Goal: Find specific page/section: Find specific page/section

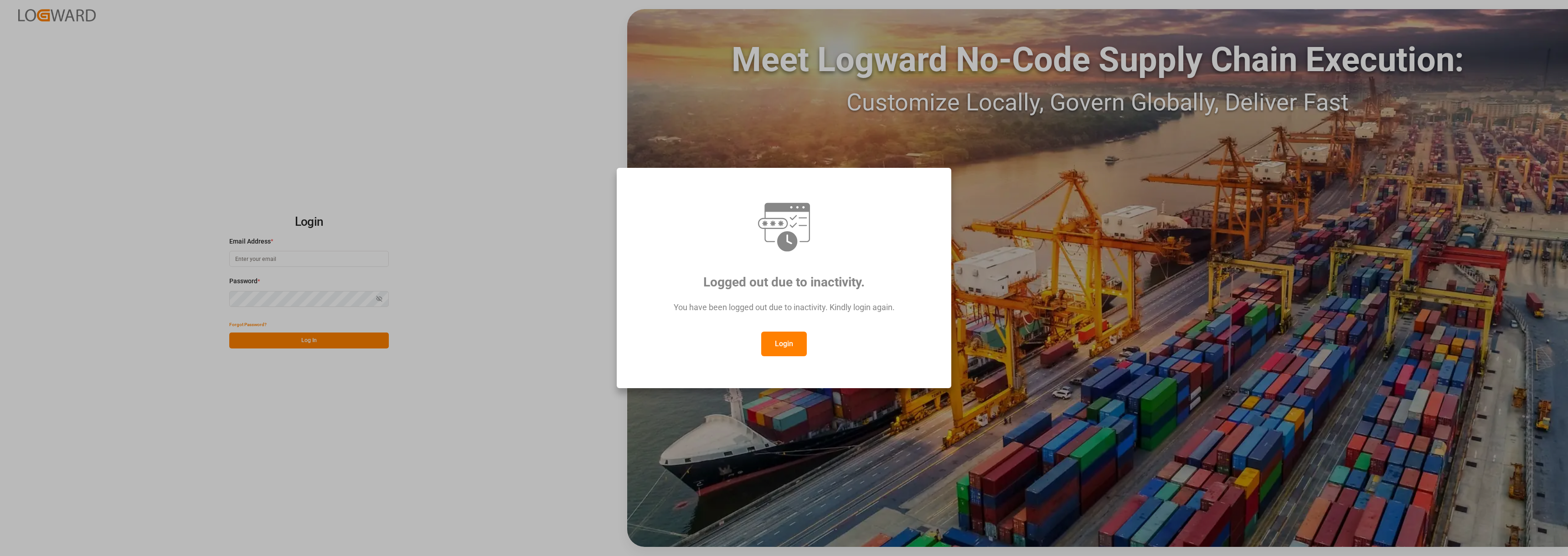
click at [778, 348] on button "Login" at bounding box center [784, 344] width 45 height 24
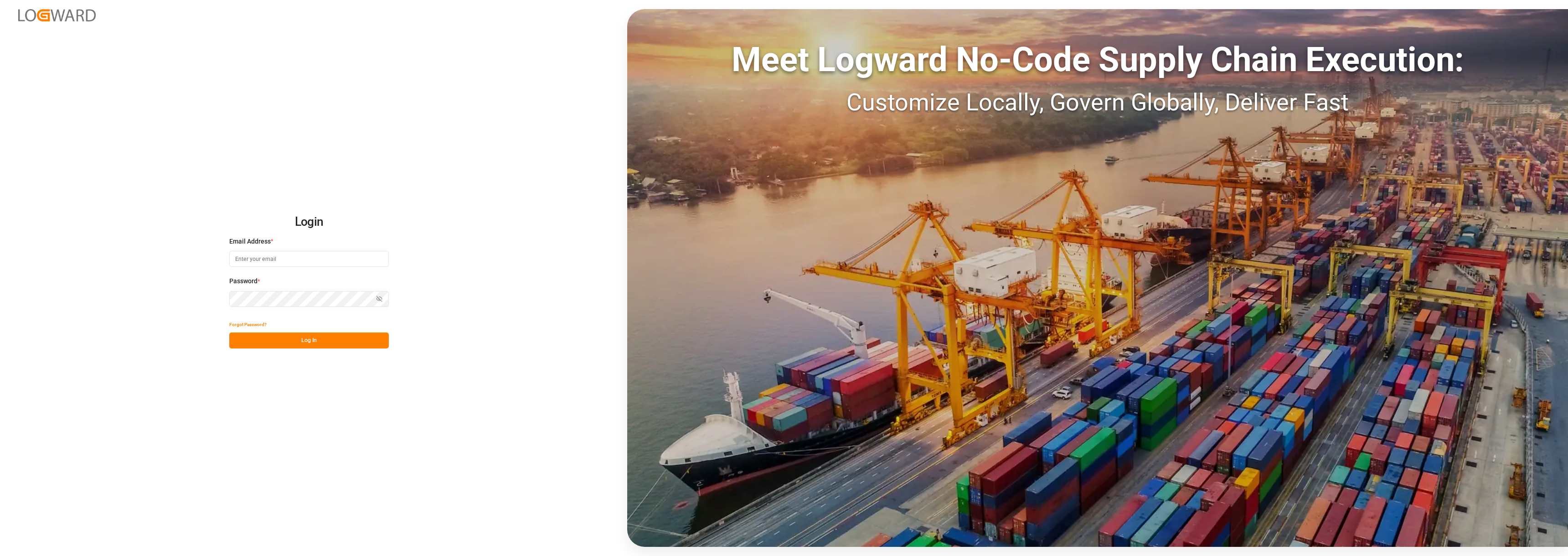
click at [309, 261] on input at bounding box center [309, 259] width 160 height 16
type input "[PERSON_NAME][EMAIL_ADDRESS][PERSON_NAME][DOMAIN_NAME]"
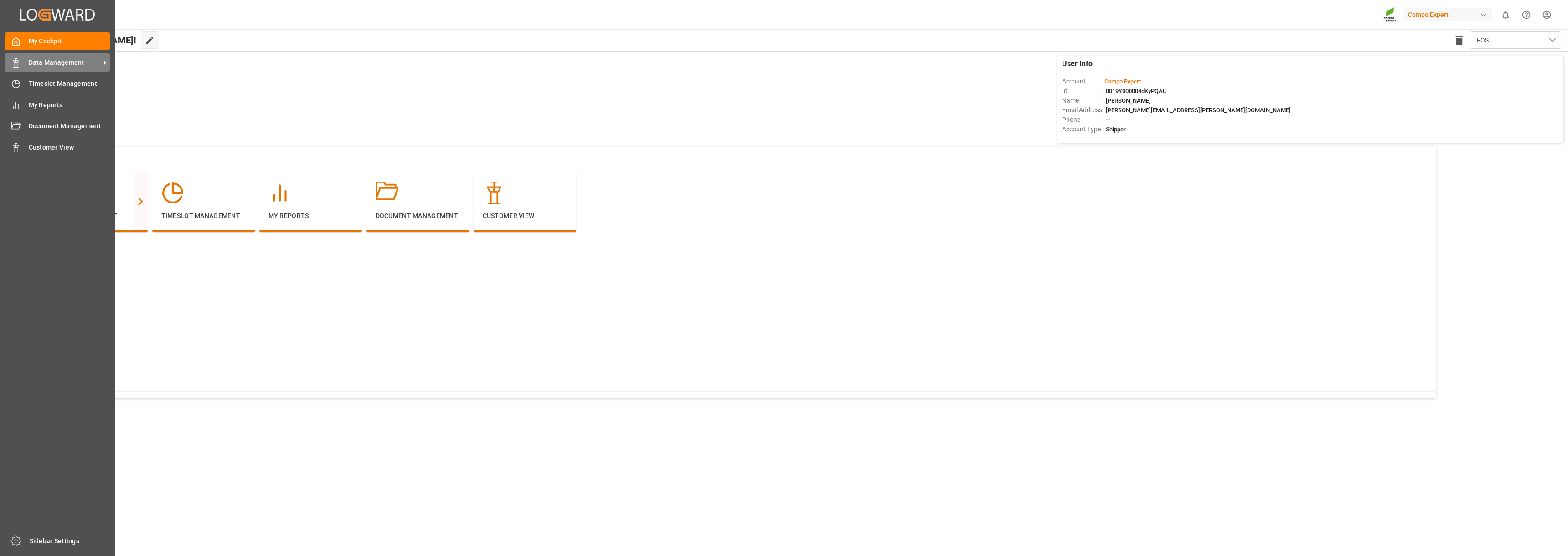
click at [48, 62] on span "Data Management" at bounding box center [64, 63] width 72 height 9
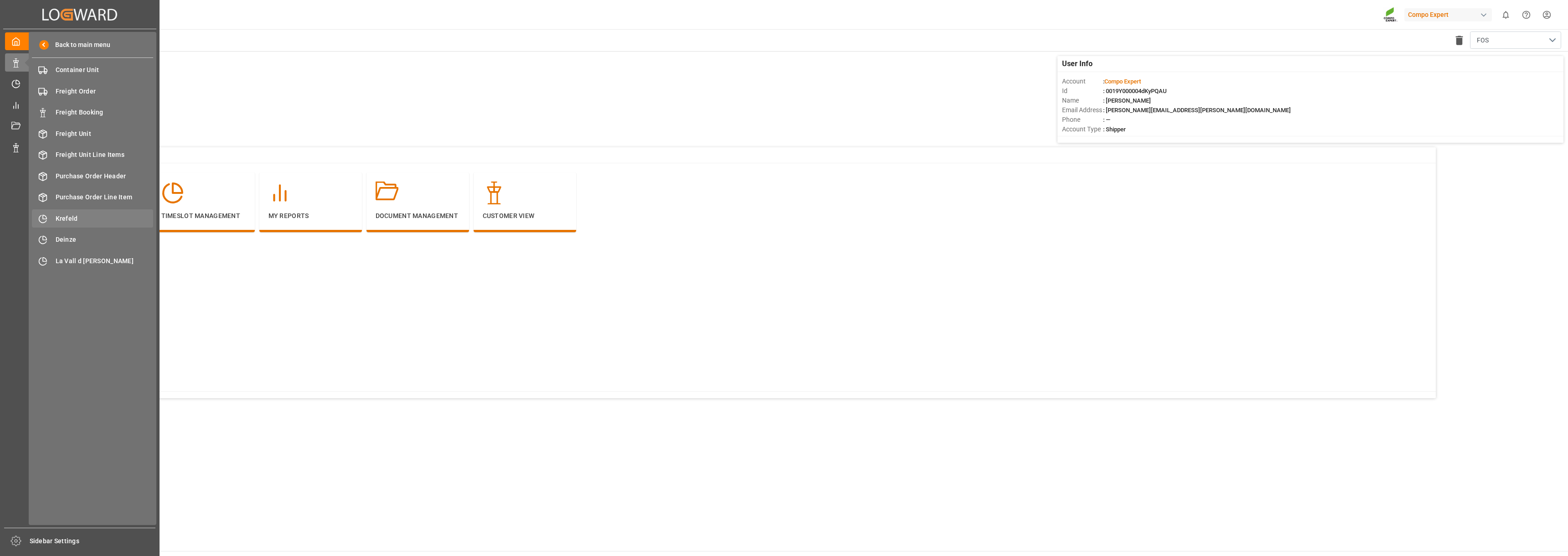
click at [64, 217] on span "Krefeld" at bounding box center [104, 218] width 98 height 9
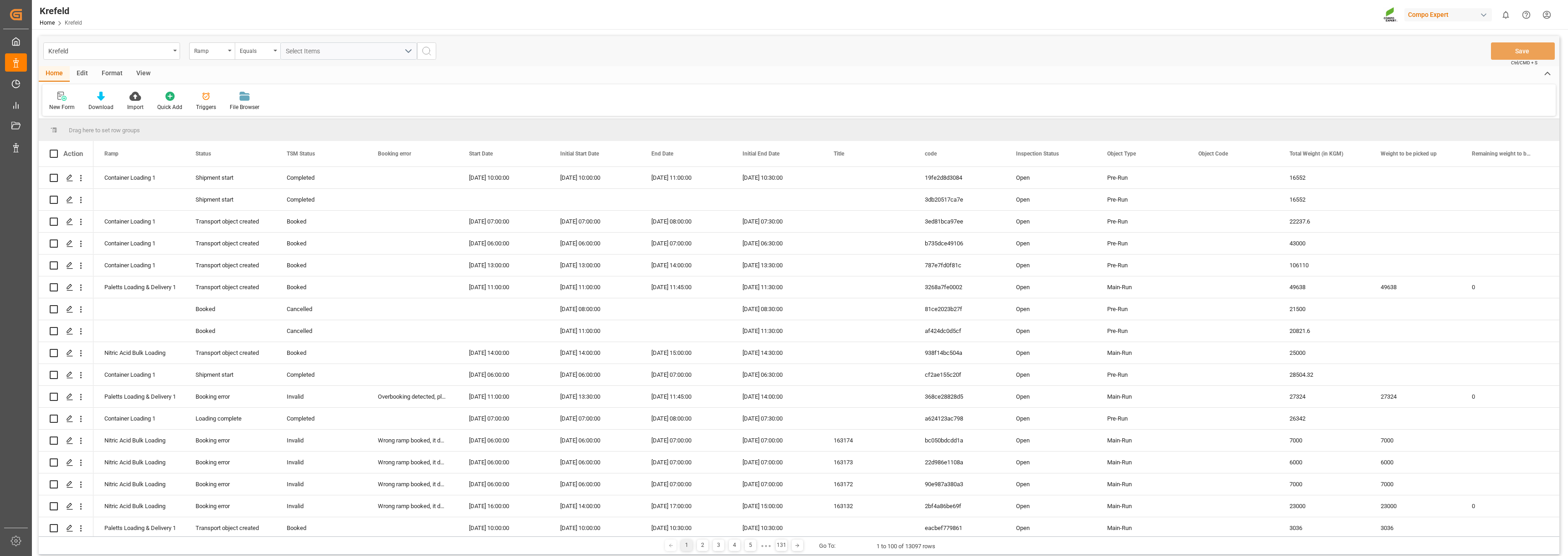
click at [142, 70] on div "View" at bounding box center [143, 74] width 28 height 16
click at [107, 74] on div "Format" at bounding box center [112, 74] width 34 height 16
click at [62, 98] on icon at bounding box center [62, 97] width 6 height 7
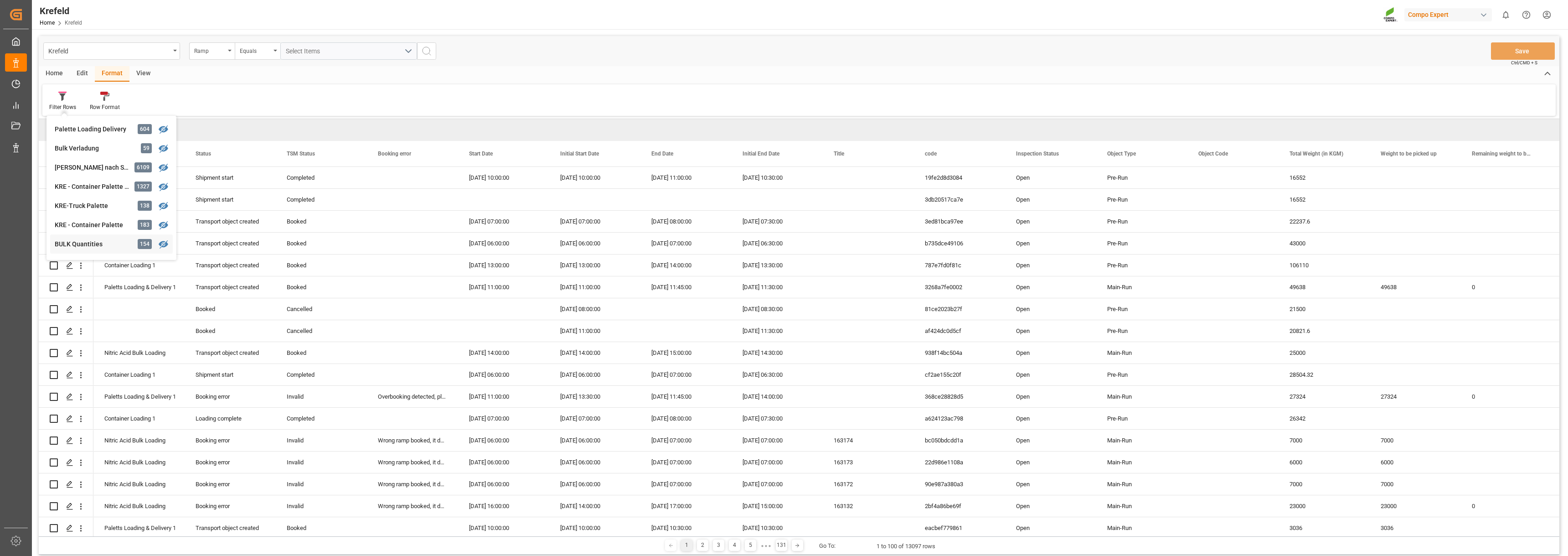
click at [74, 246] on div "BULK Quantities" at bounding box center [95, 244] width 80 height 9
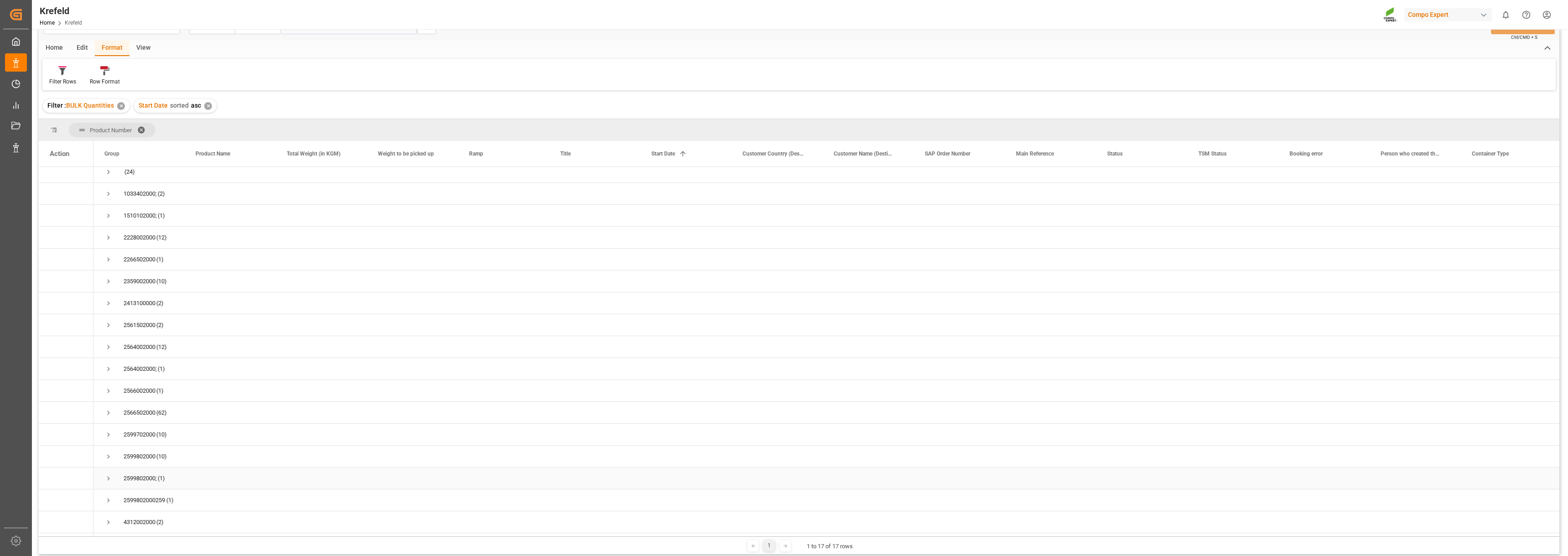
scroll to position [45, 0]
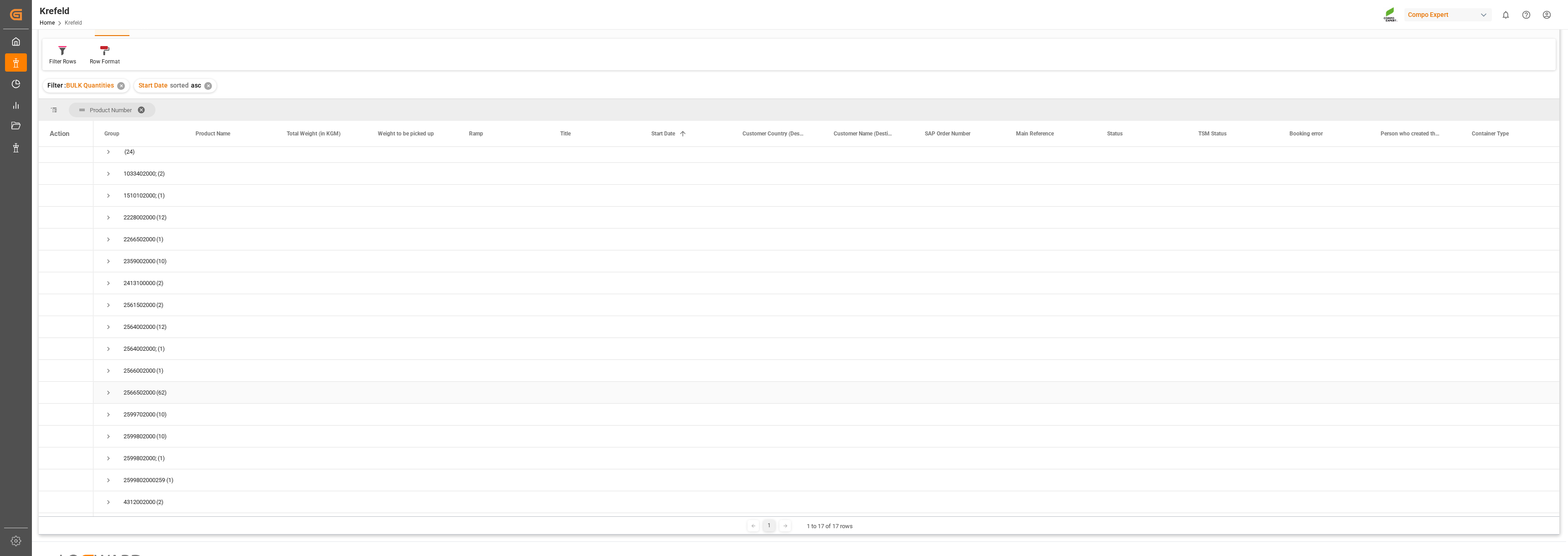
click at [108, 390] on span "Press SPACE to select this row." at bounding box center [108, 392] width 8 height 8
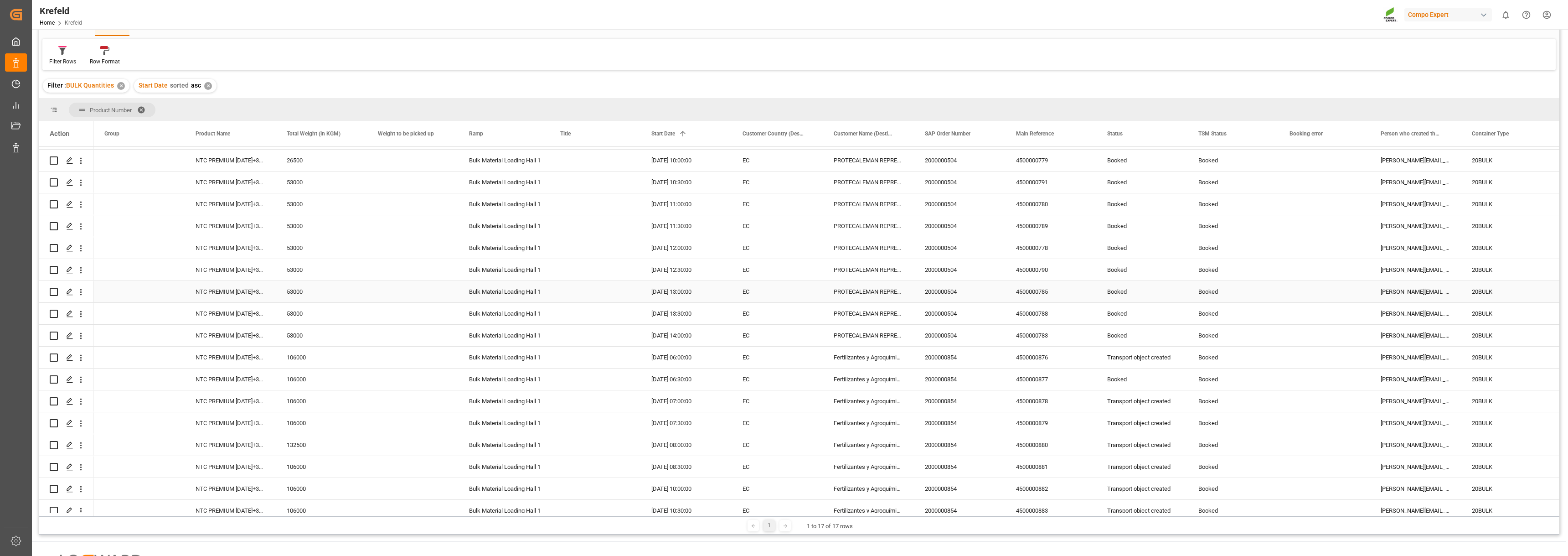
scroll to position [545, 0]
